Goal: Task Accomplishment & Management: Use online tool/utility

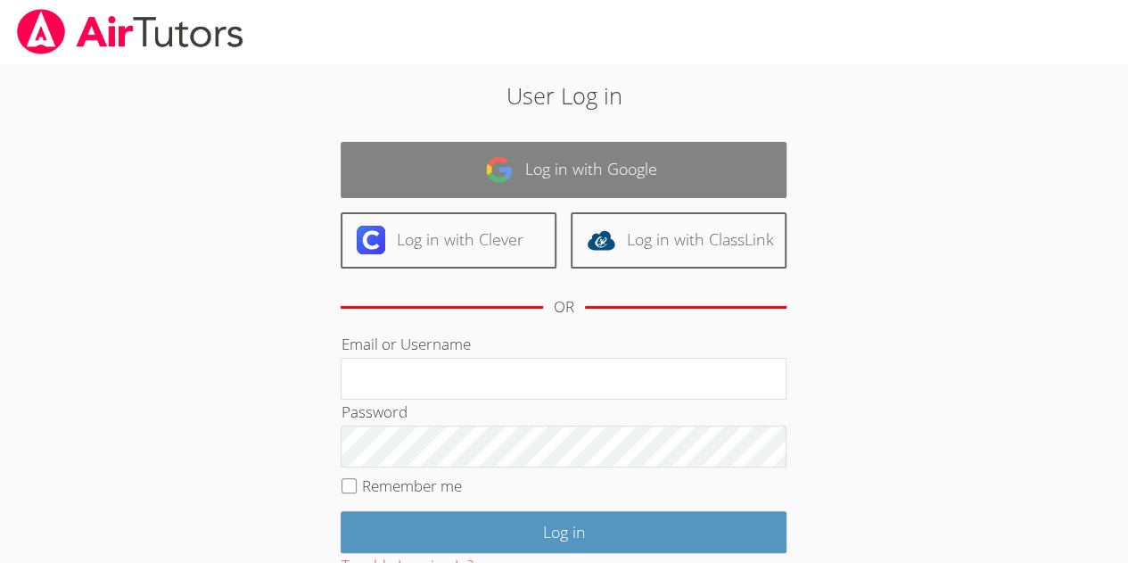
click at [565, 166] on link "Log in with Google" at bounding box center [564, 170] width 446 height 56
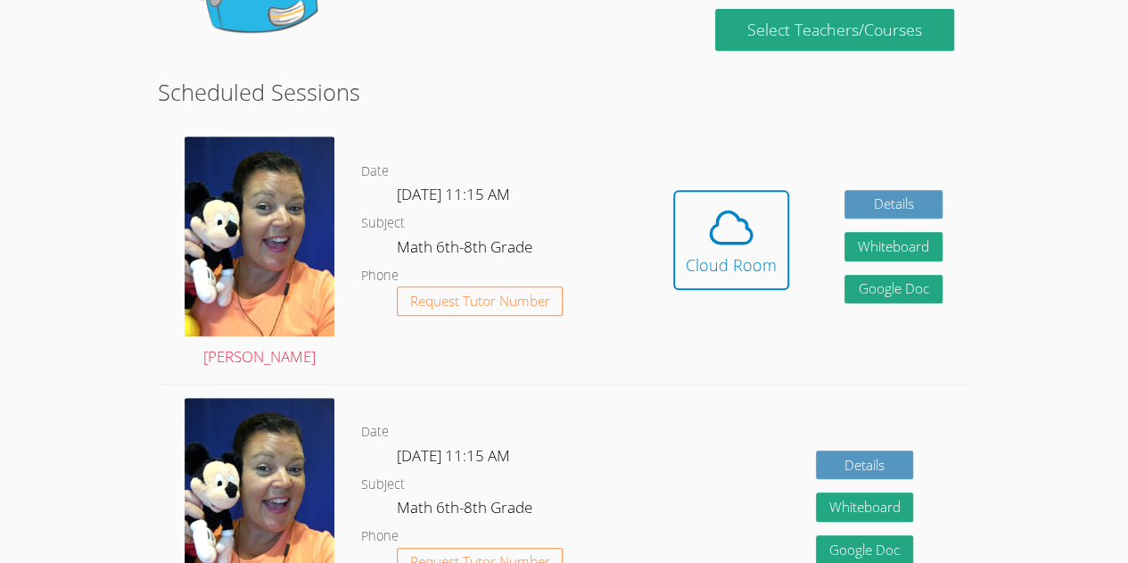
scroll to position [391, 0]
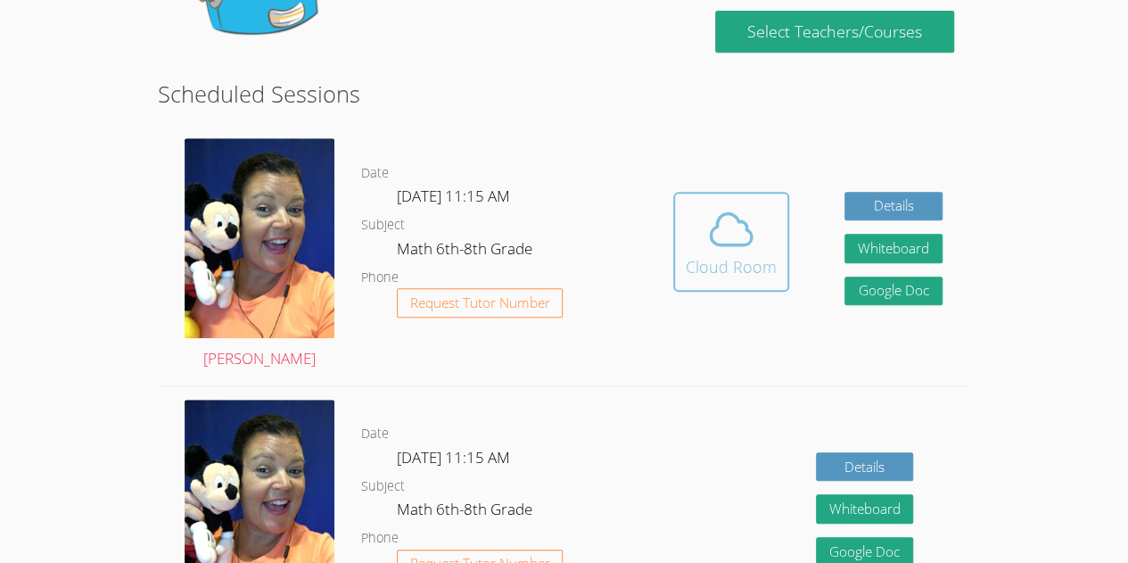
click at [746, 218] on icon at bounding box center [731, 229] width 50 height 50
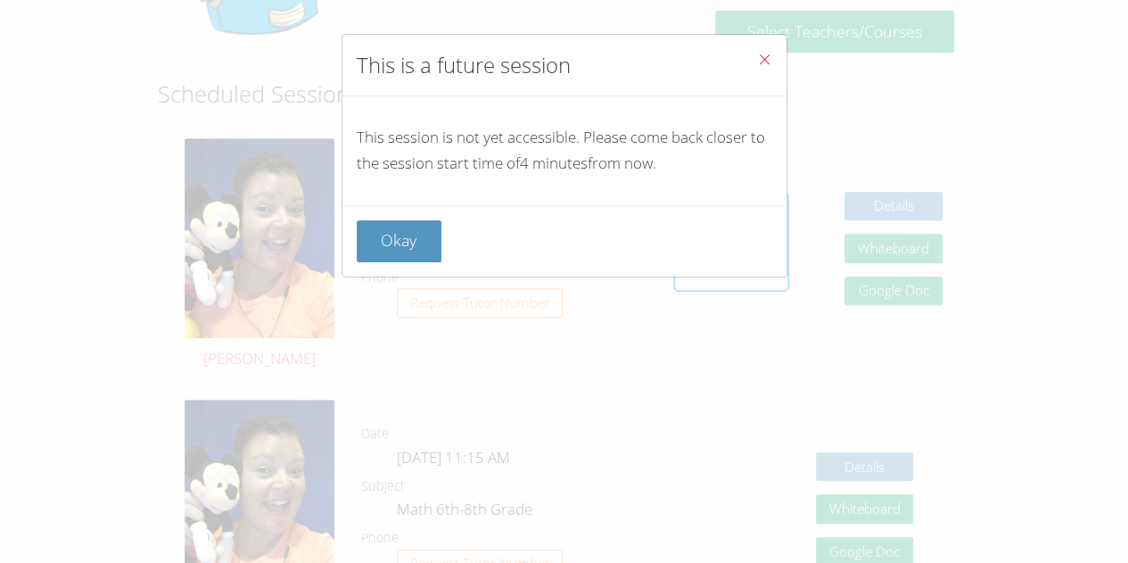
click at [757, 59] on icon "Close" at bounding box center [764, 59] width 15 height 15
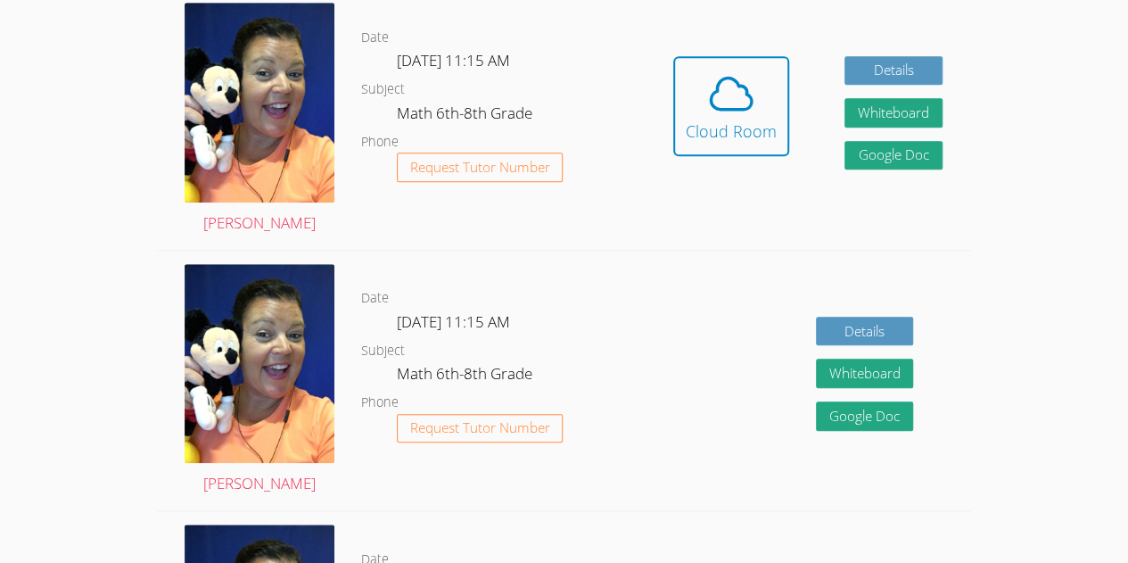
scroll to position [525, 0]
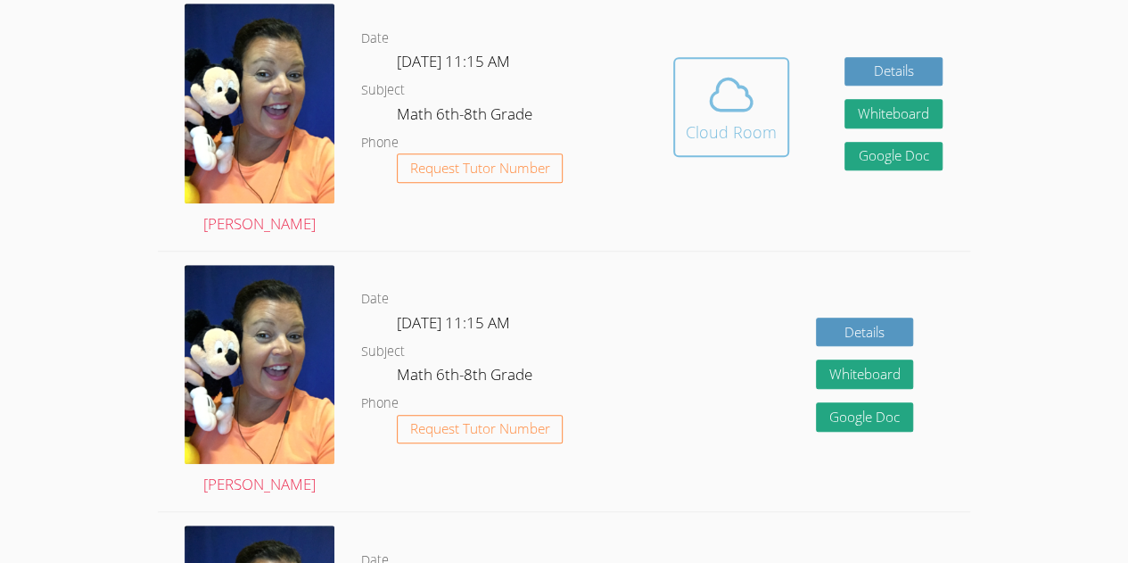
click at [738, 95] on icon at bounding box center [731, 95] width 50 height 50
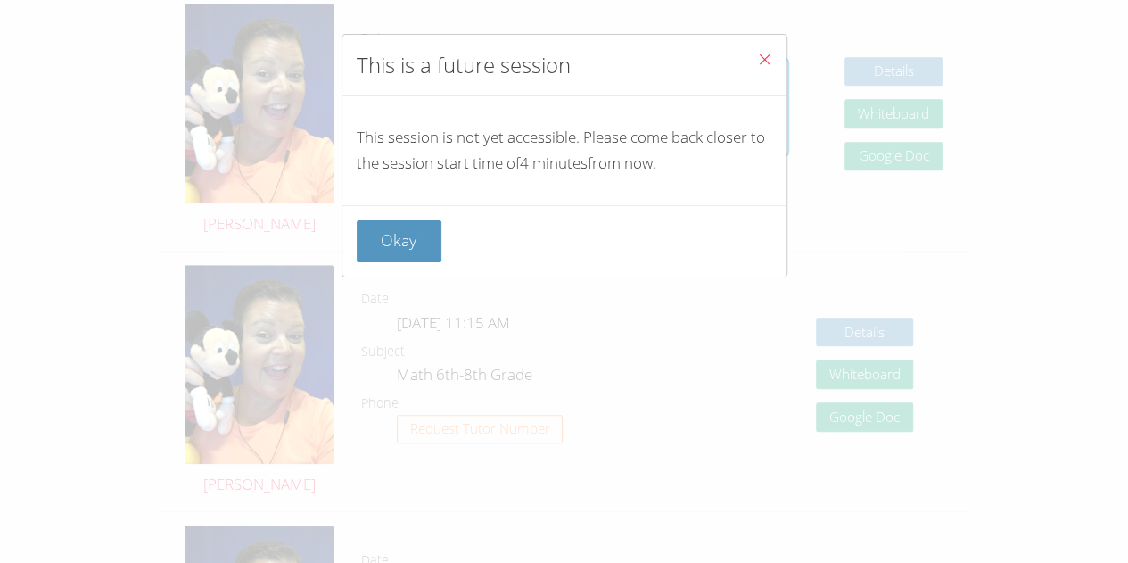
click at [758, 55] on icon "Close" at bounding box center [764, 59] width 15 height 15
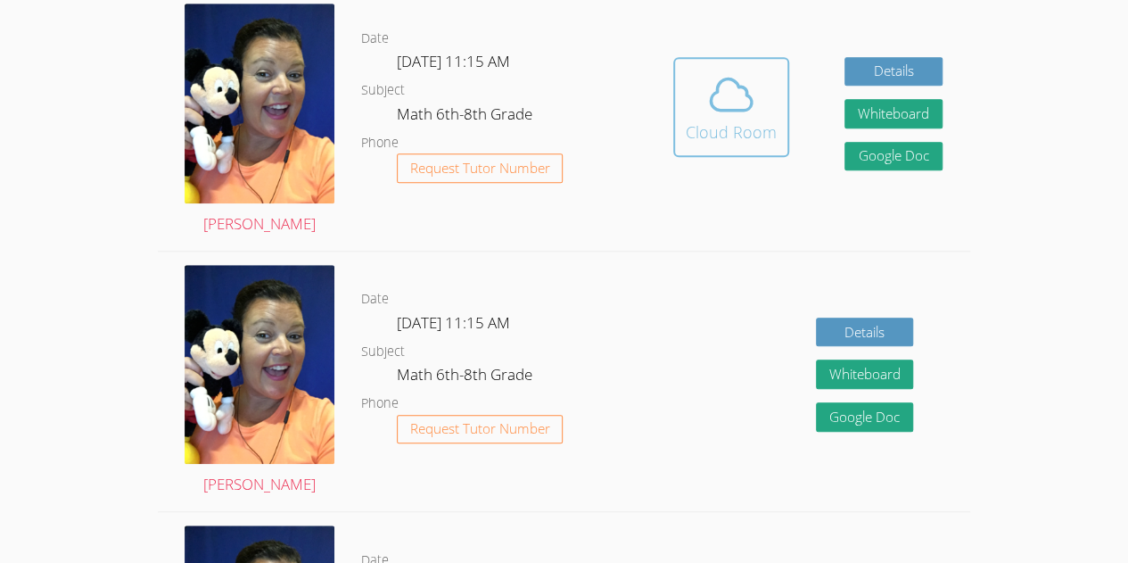
click at [726, 102] on icon at bounding box center [731, 95] width 50 height 50
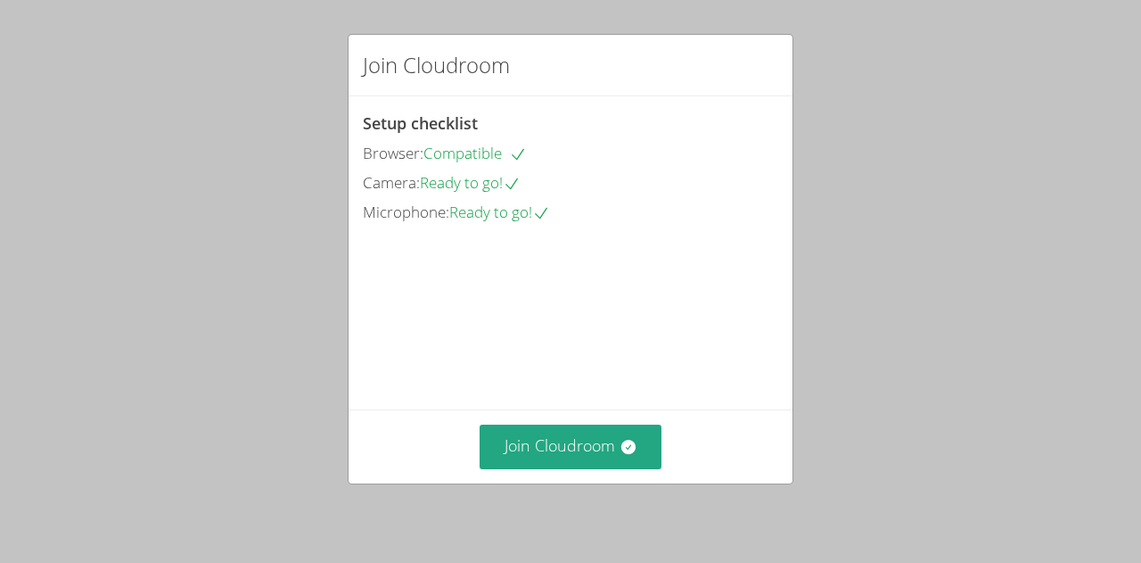
click at [612, 412] on div "Join Cloudroom" at bounding box center [571, 445] width 444 height 73
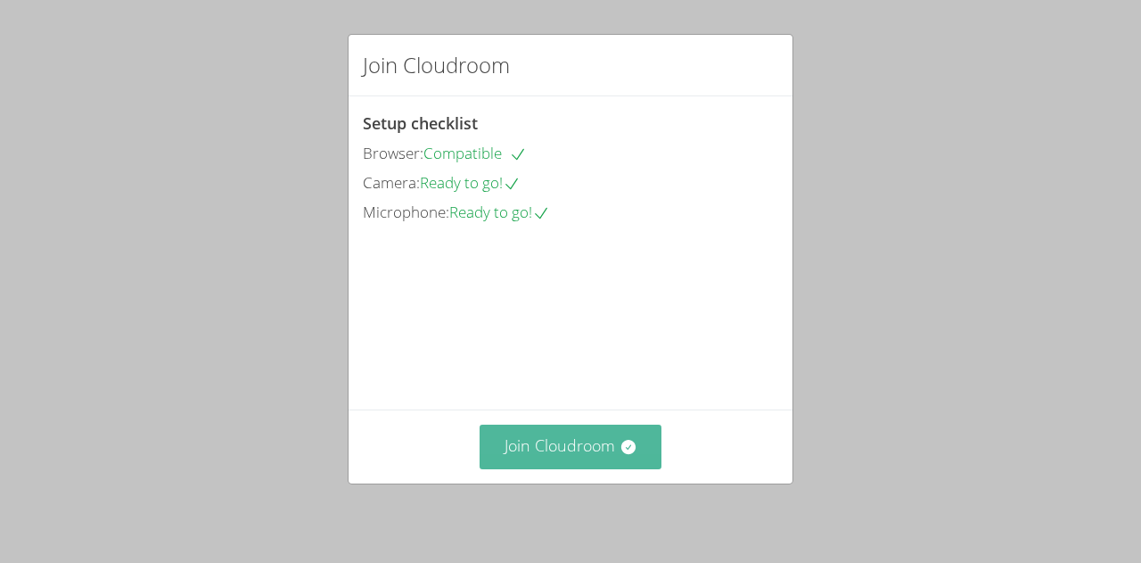
click at [638, 441] on button "Join Cloudroom" at bounding box center [571, 446] width 183 height 44
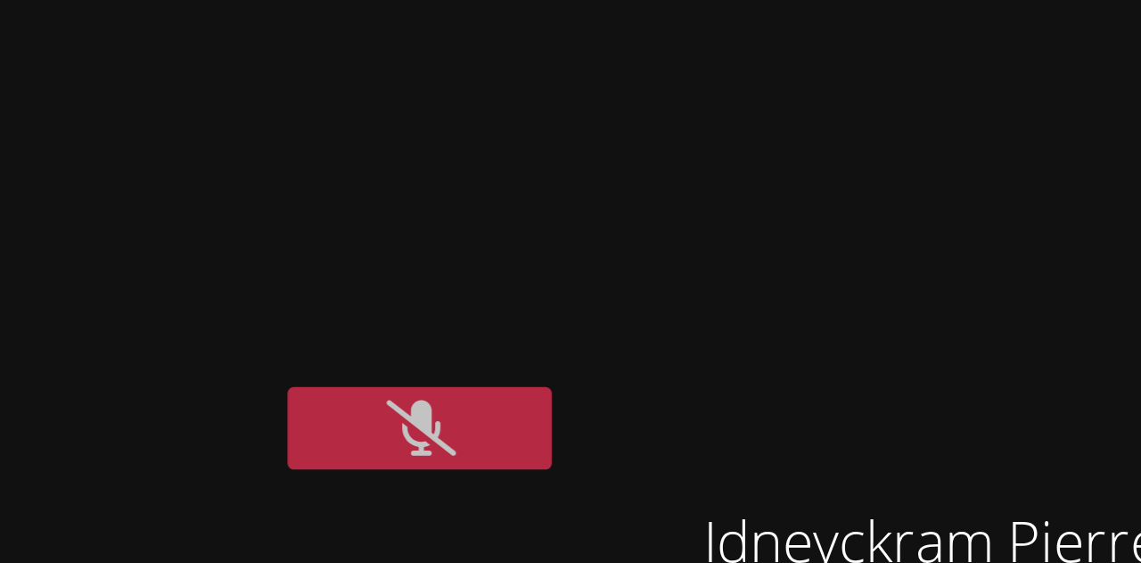
click at [773, 116] on button at bounding box center [737, 115] width 71 height 22
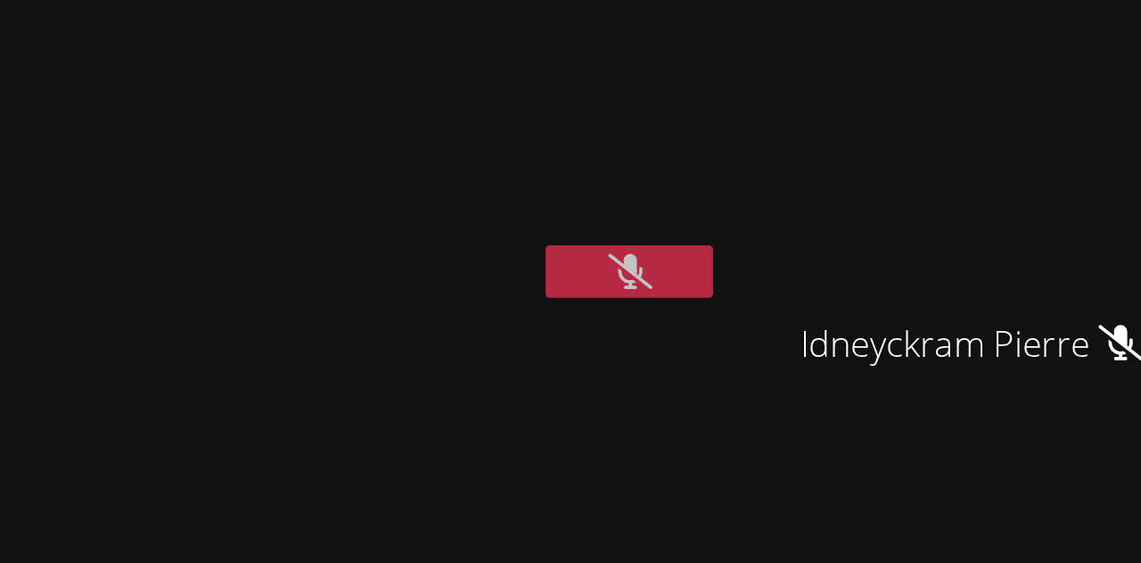
click at [773, 124] on button at bounding box center [737, 115] width 71 height 22
click at [773, 125] on button at bounding box center [737, 115] width 71 height 22
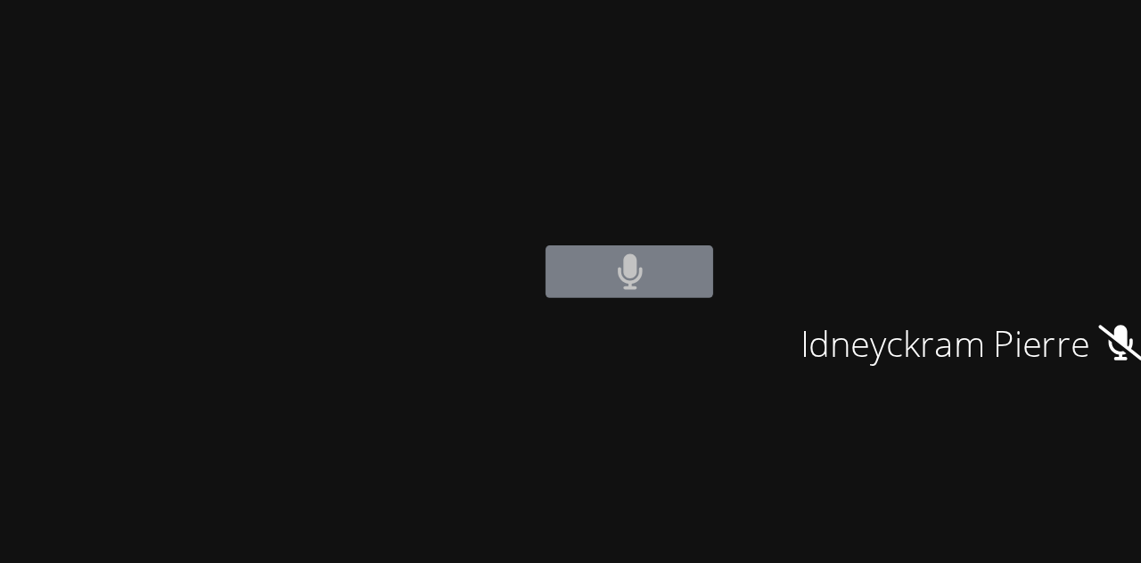
click at [773, 124] on button at bounding box center [737, 115] width 71 height 22
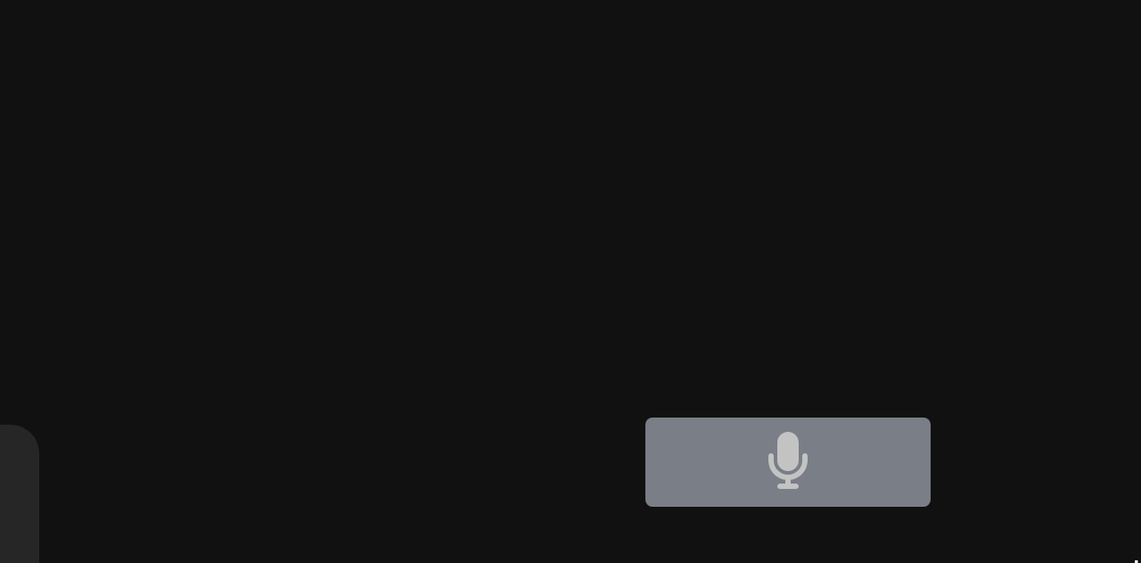
click at [688, 113] on icon at bounding box center [692, 115] width 12 height 15
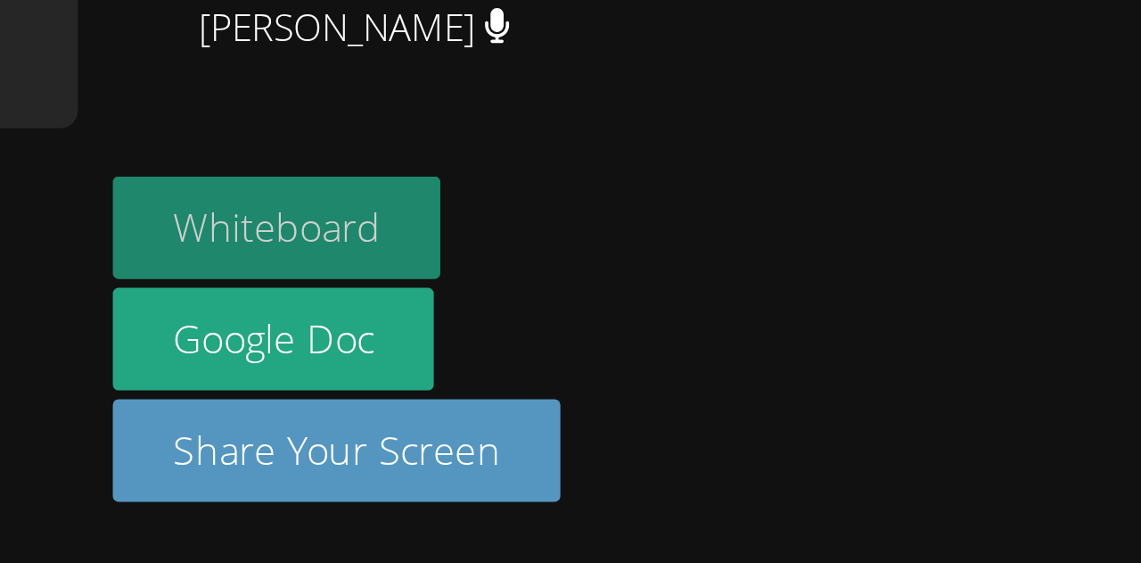
click at [628, 432] on button "Whiteboard" at bounding box center [585, 426] width 135 height 42
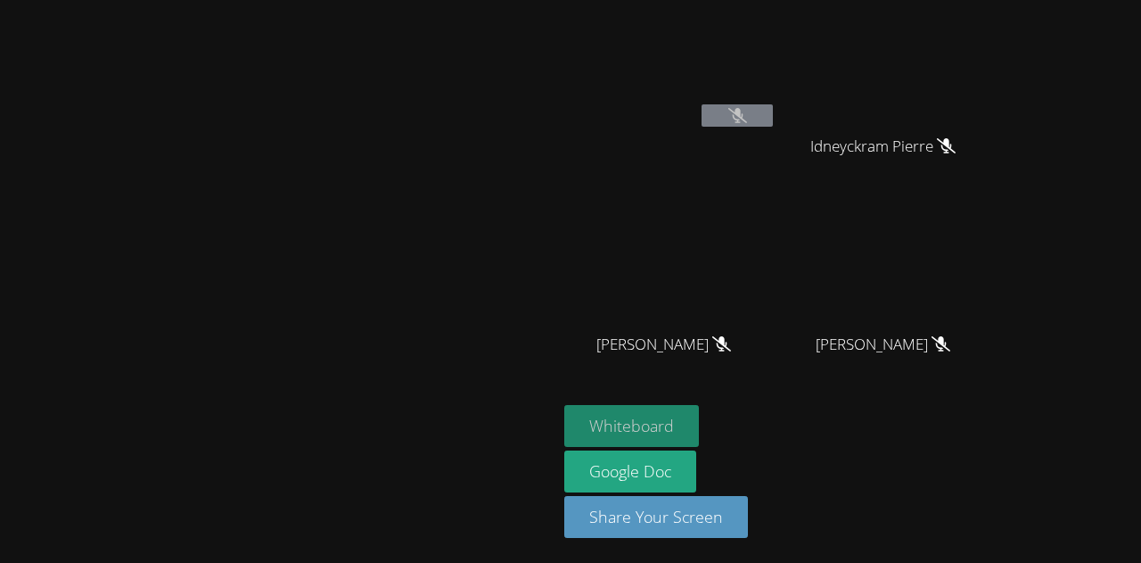
click at [699, 422] on button "Whiteboard" at bounding box center [631, 426] width 135 height 42
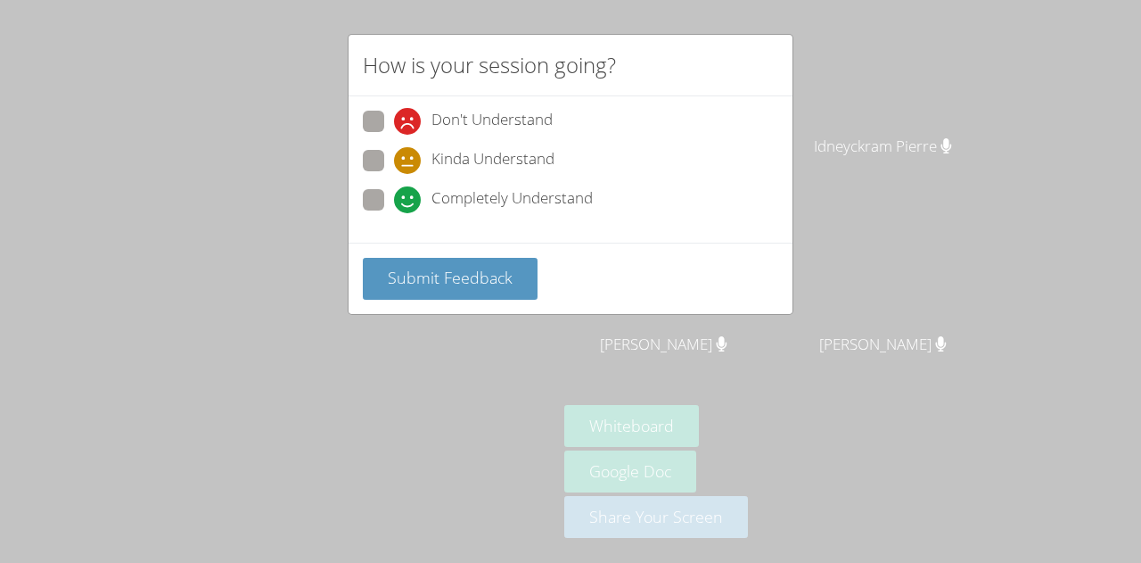
click at [394, 213] on span at bounding box center [394, 213] width 0 height 0
click at [394, 204] on input "Completely Understand" at bounding box center [401, 196] width 15 height 15
radio input "true"
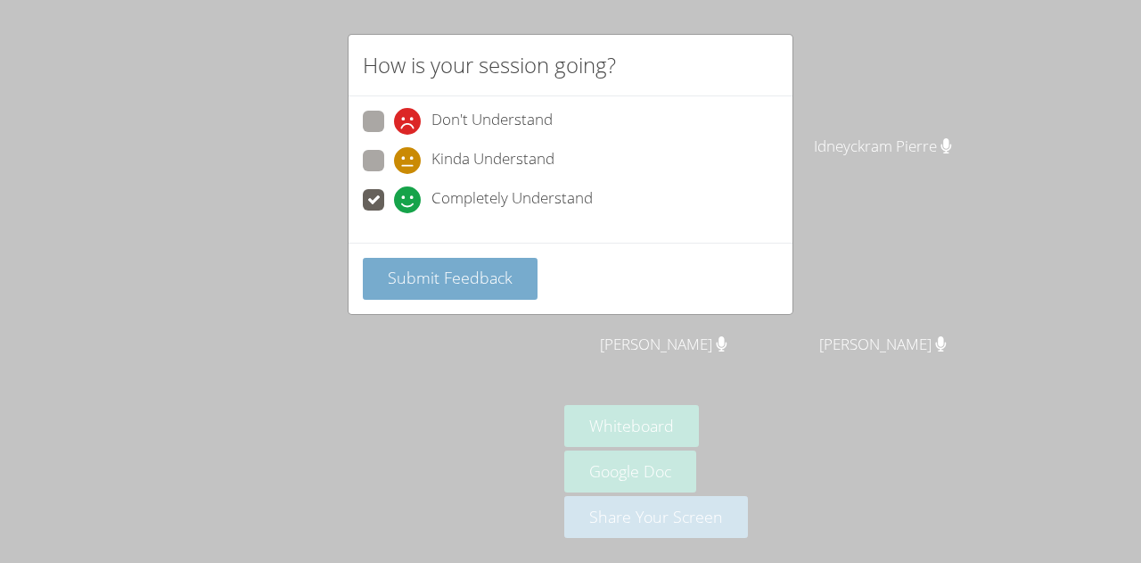
click at [471, 280] on span "Submit Feedback" at bounding box center [450, 277] width 125 height 21
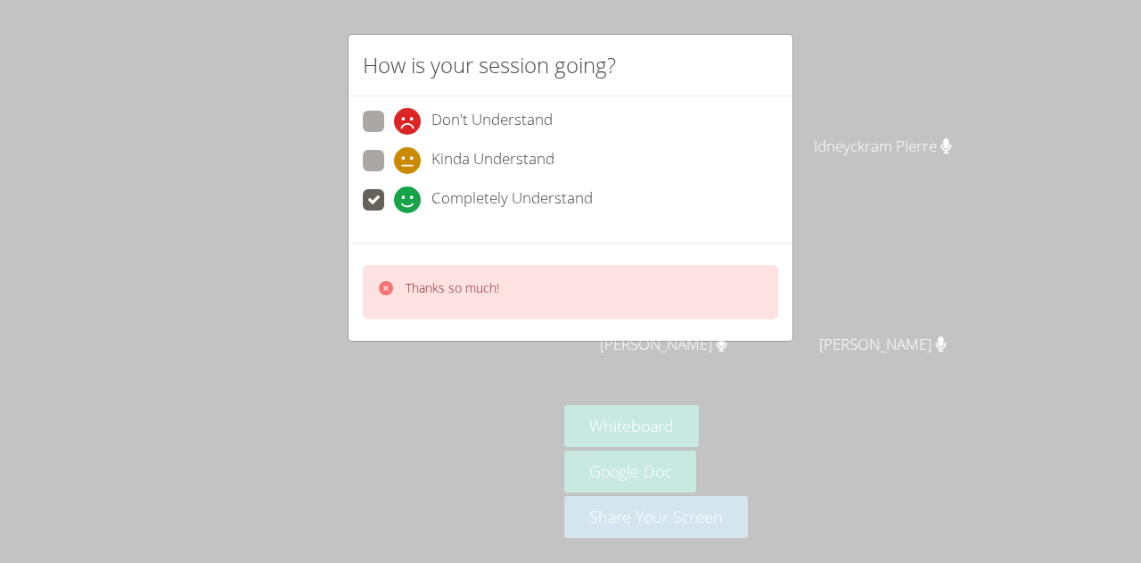
click at [424, 288] on p "Thanks so much!" at bounding box center [453, 288] width 94 height 18
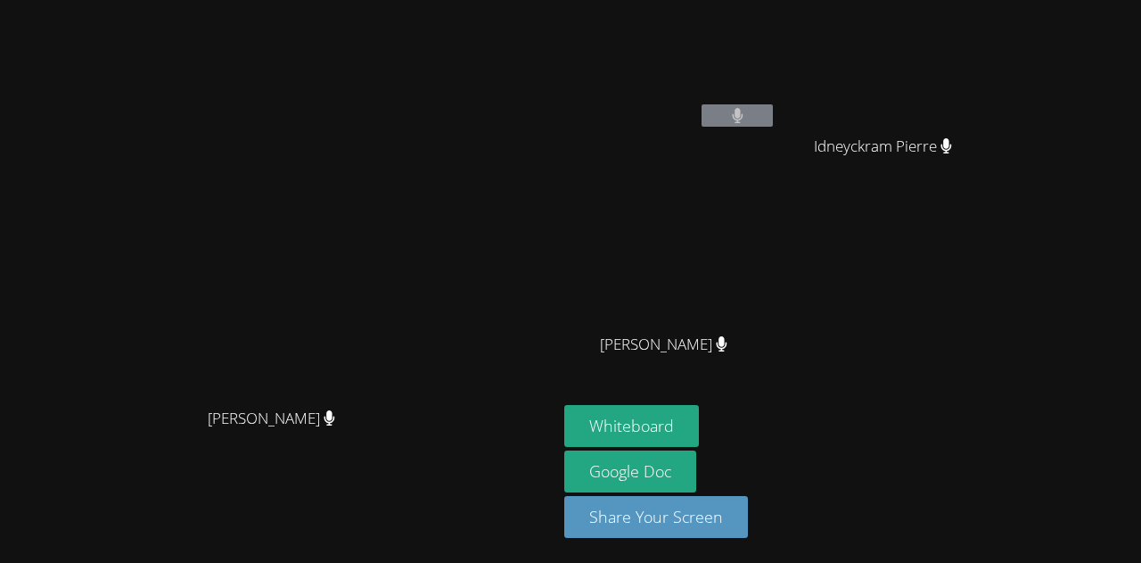
click at [1003, 295] on aside "Winelky Thelemaque Idneyckram Pierre Idneyckram Pierre Marvens Laloi Marvens La…" at bounding box center [780, 281] width 446 height 563
